Goal: Submit feedback/report problem

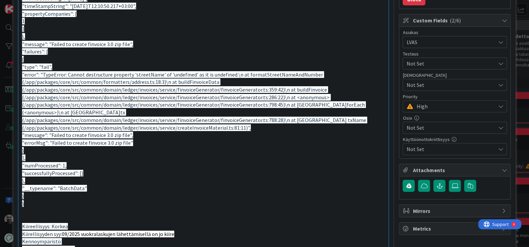
scroll to position [126, 0]
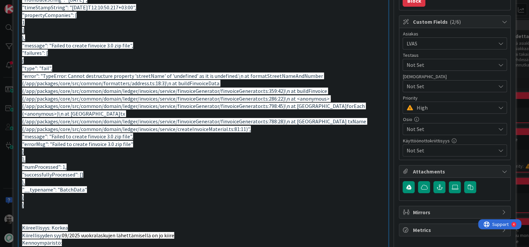
click at [262, 91] on span ""error": "TypeError: Cannot destructure property 'streetName' of 'undefined' as…" at bounding box center [194, 103] width 345 height 60
copy span "359"
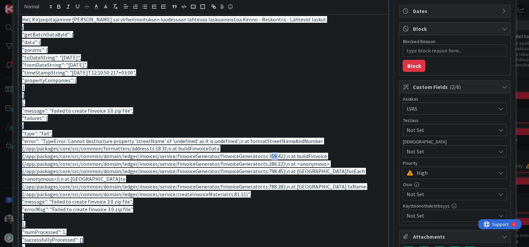
scroll to position [63, 0]
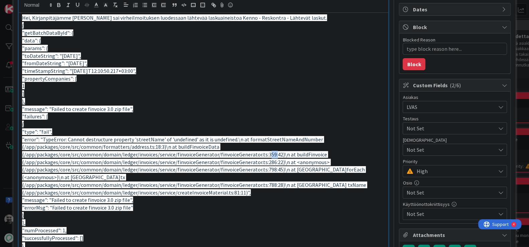
click at [266, 153] on span ""error": "TypeError: Cannot destructure property 'streetName' of 'undefined' as…" at bounding box center [194, 166] width 345 height 60
click at [264, 153] on span ""error": "TypeError: Cannot destructure property 'streetName' of 'undefined' as…" at bounding box center [194, 166] width 345 height 60
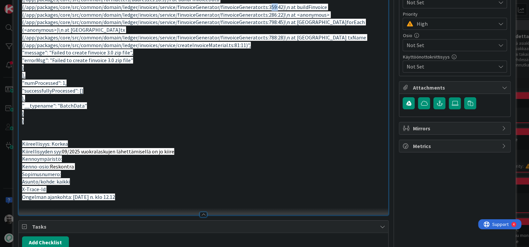
scroll to position [211, 0]
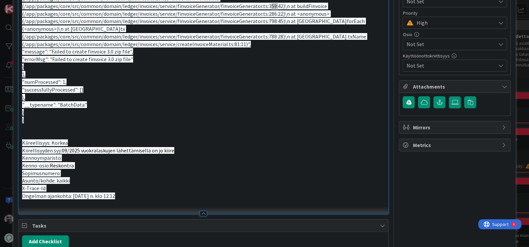
type textarea "x"
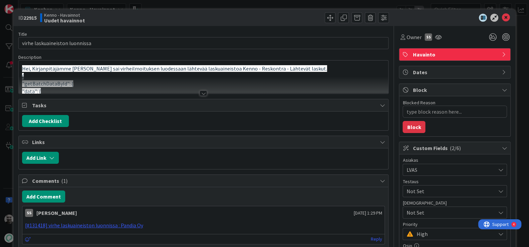
type textarea "x"
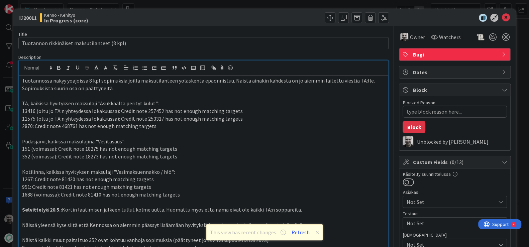
type textarea "x"
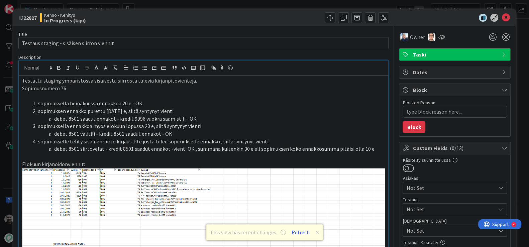
scroll to position [258, 0]
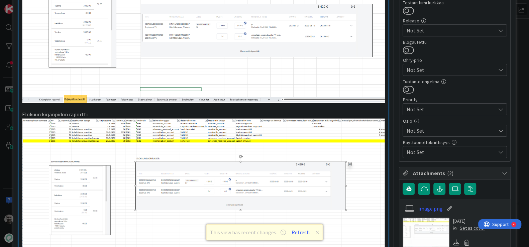
type textarea "x"
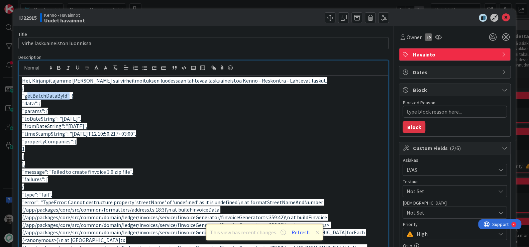
scroll to position [85, 0]
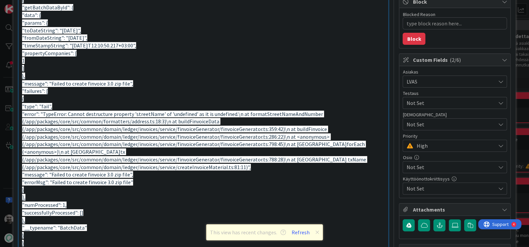
click at [199, 68] on p "]" at bounding box center [203, 69] width 363 height 8
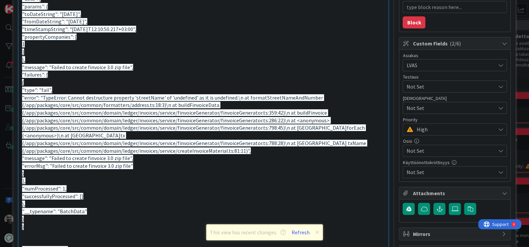
scroll to position [106, 0]
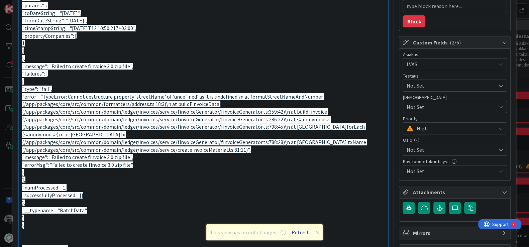
click at [304, 233] on button "Refresh" at bounding box center [300, 232] width 23 height 9
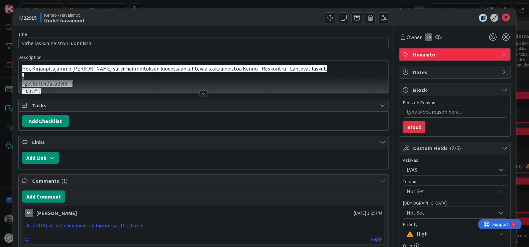
click at [204, 93] on div at bounding box center [203, 93] width 7 height 5
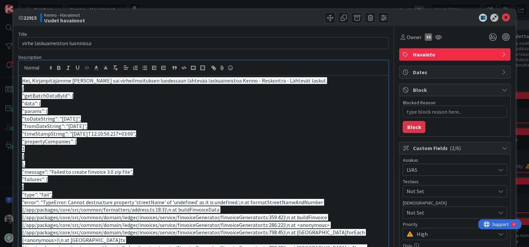
type textarea "x"
